Goal: Task Accomplishment & Management: Use online tool/utility

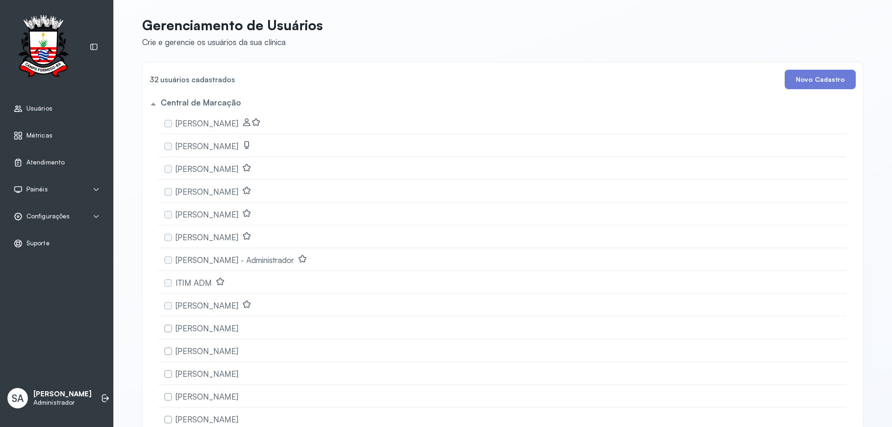
click at [52, 159] on span "Atendimento" at bounding box center [45, 162] width 38 height 8
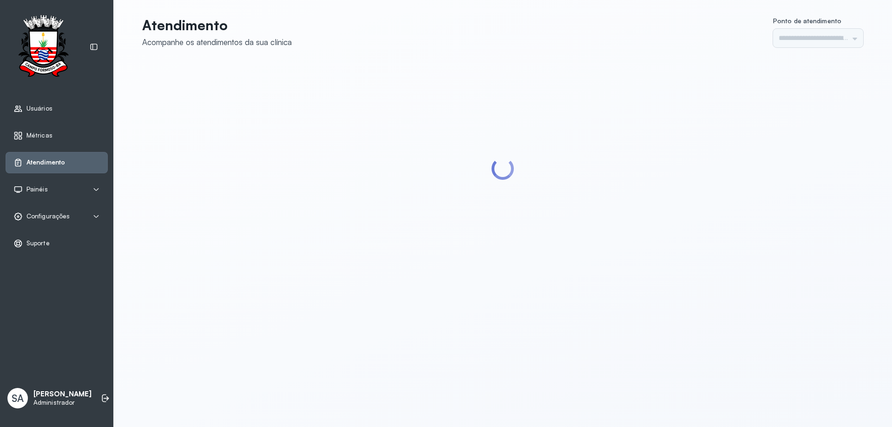
type input "******"
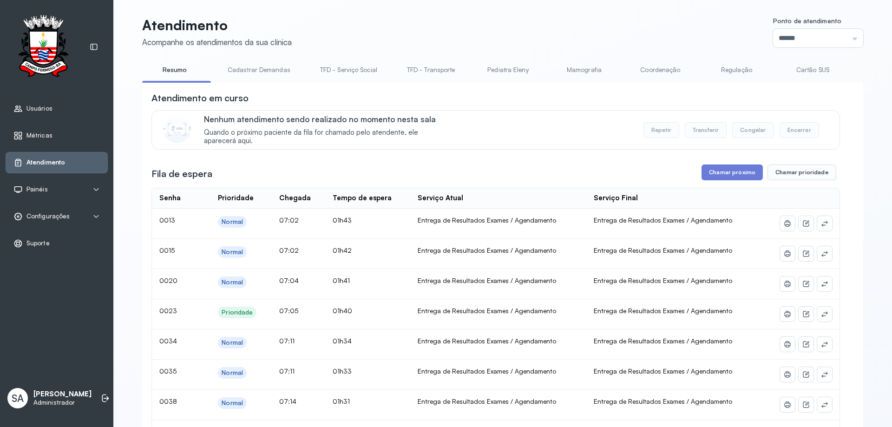
click at [653, 69] on link "Coordenação" at bounding box center [660, 69] width 65 height 15
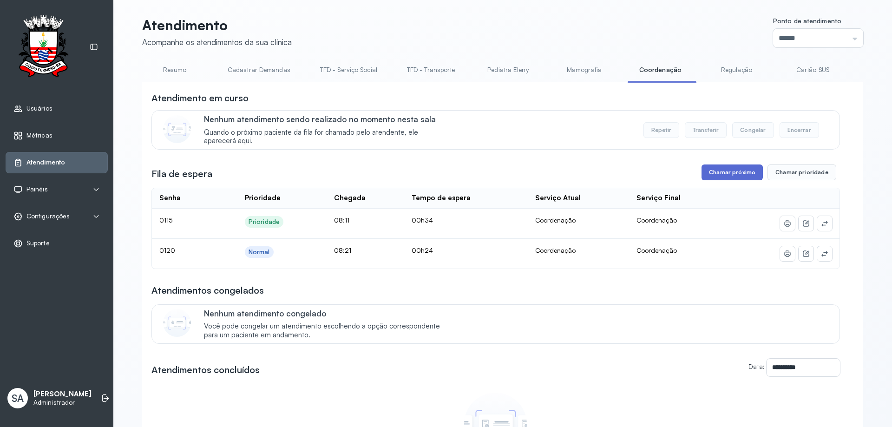
click at [736, 176] on button "Chamar próximo" at bounding box center [732, 172] width 61 height 16
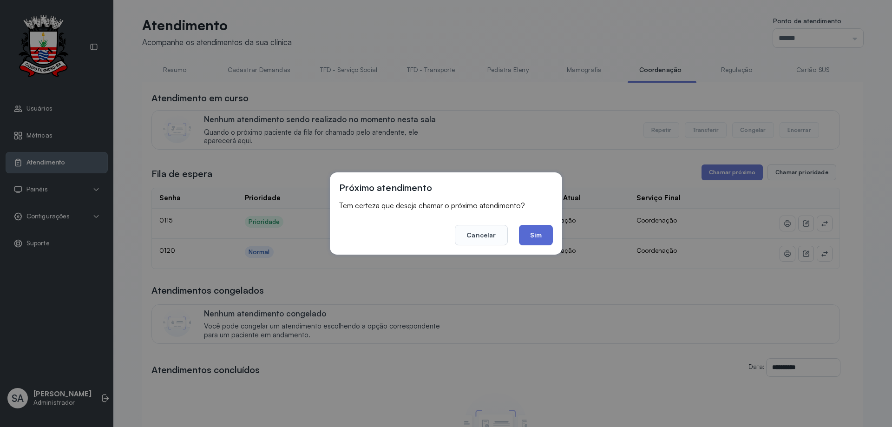
click at [550, 236] on button "Sim" at bounding box center [536, 235] width 34 height 20
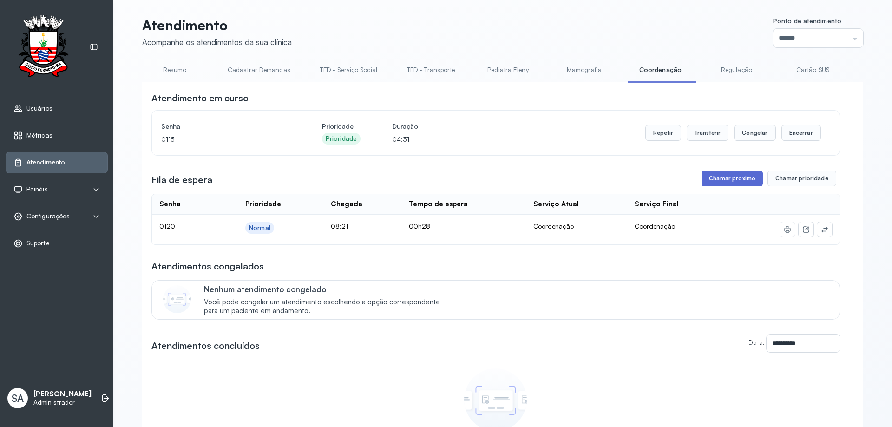
click at [740, 184] on button "Chamar próximo" at bounding box center [732, 179] width 61 height 16
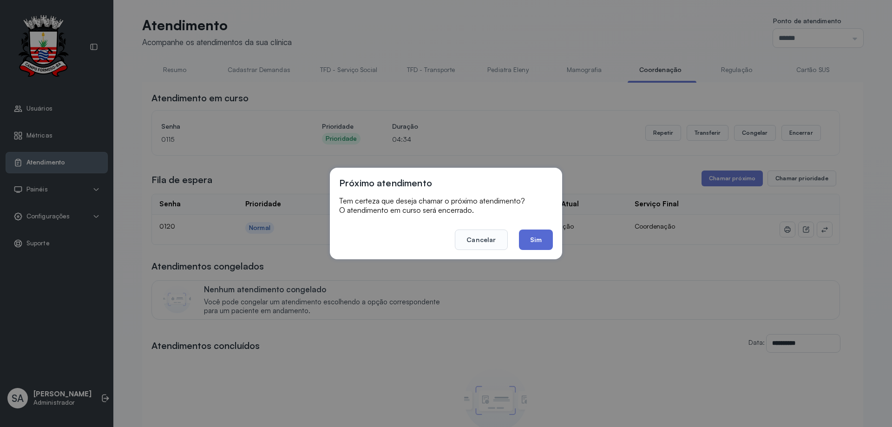
click at [540, 242] on button "Sim" at bounding box center [536, 240] width 34 height 20
